Goal: Transaction & Acquisition: Purchase product/service

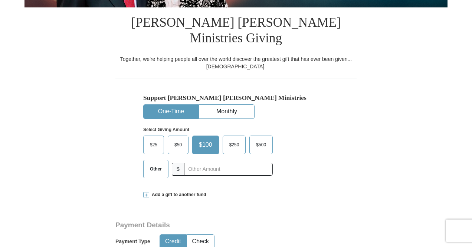
click at [157, 163] on span "Other" at bounding box center [155, 168] width 19 height 11
click at [0, 0] on input "Other" at bounding box center [0, 0] width 0 height 0
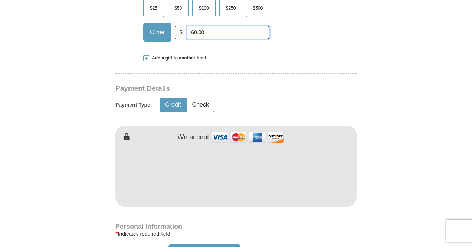
scroll to position [315, 0]
type input "60.00"
type input "[PERSON_NAME]"
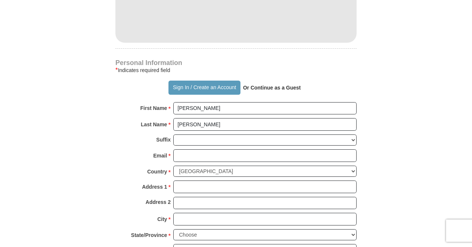
scroll to position [481, 0]
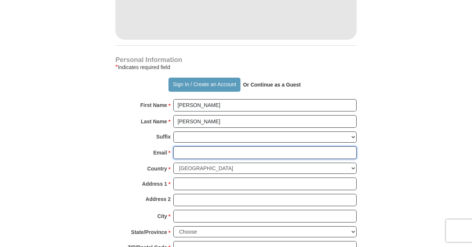
click at [227, 146] on input "Email *" at bounding box center [264, 152] width 183 height 13
type input "[EMAIL_ADDRESS][DOMAIN_NAME]"
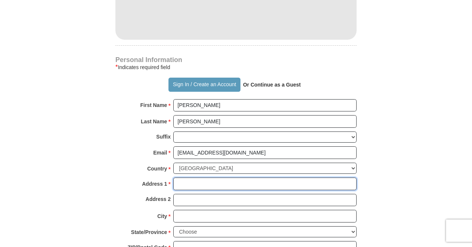
type input "[STREET_ADDRESS]"
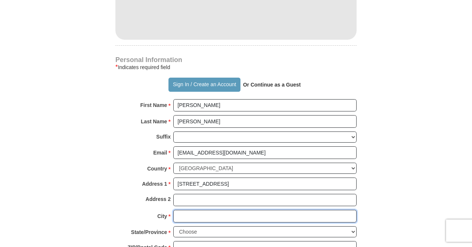
type input "SPOKANE"
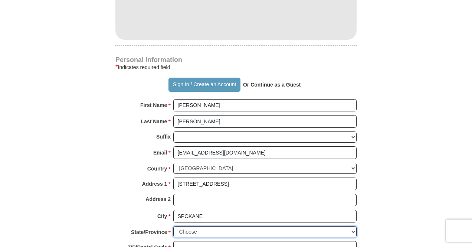
select select "WA"
type input "99202"
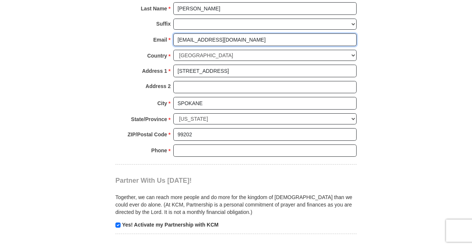
scroll to position [595, 0]
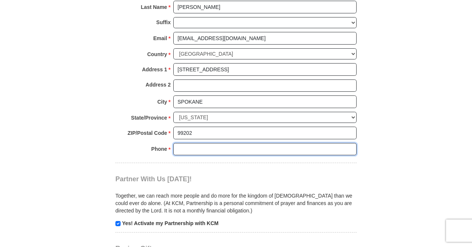
click at [250, 143] on input "Phone * *" at bounding box center [264, 149] width 183 height 13
type input "5099953273"
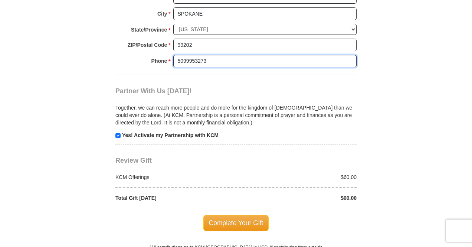
scroll to position [684, 0]
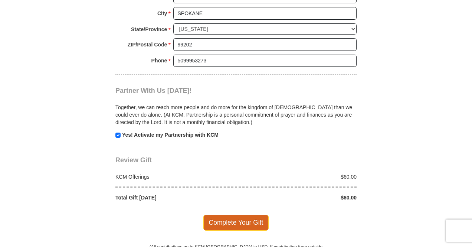
click at [228, 214] on span "Complete Your Gift" at bounding box center [236, 222] width 66 height 16
